Goal: Find specific page/section: Find specific page/section

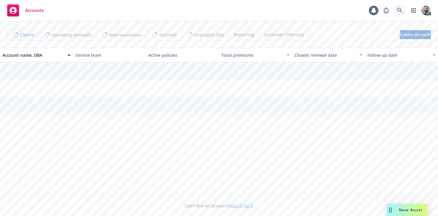
click at [399, 8] on icon at bounding box center [400, 10] width 5 height 5
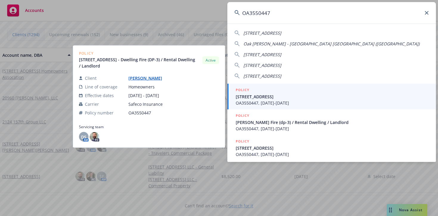
type input "OA3550447"
click at [137, 77] on link "[PERSON_NAME]" at bounding box center [148, 78] width 38 height 6
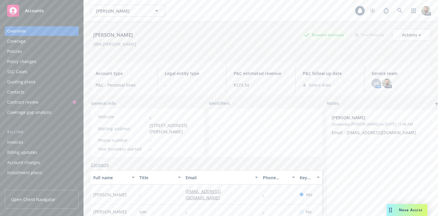
click at [25, 51] on div "Policies" at bounding box center [41, 52] width 69 height 10
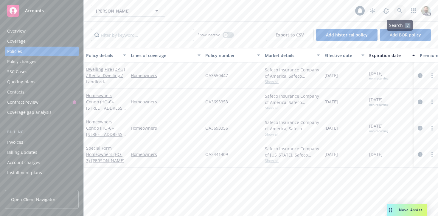
click at [398, 10] on icon at bounding box center [400, 10] width 5 height 5
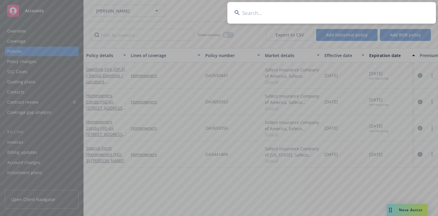
click at [346, 12] on input at bounding box center [332, 12] width 209 height 21
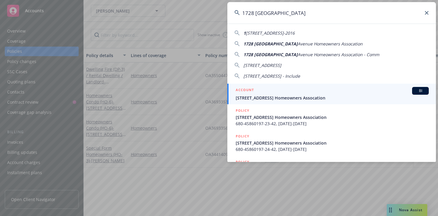
type input "1728 [GEOGRAPHIC_DATA]"
click at [274, 95] on span "[STREET_ADDRESS] Homeowners Assocation" at bounding box center [332, 98] width 193 height 6
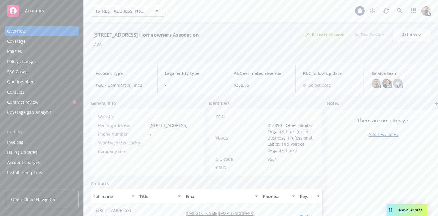
click at [15, 52] on div "Policies" at bounding box center [14, 52] width 15 height 10
